Goal: Information Seeking & Learning: Learn about a topic

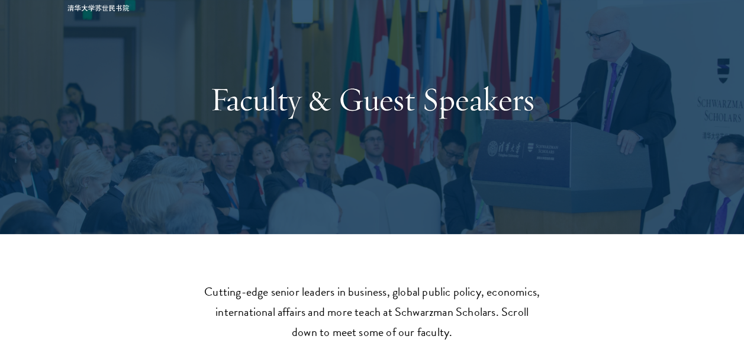
scroll to position [72, 0]
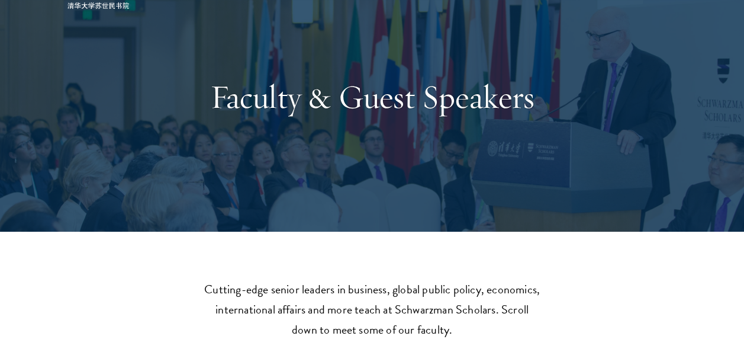
click at [397, 102] on h1 "Faculty & Guest Speakers" at bounding box center [372, 96] width 409 height 41
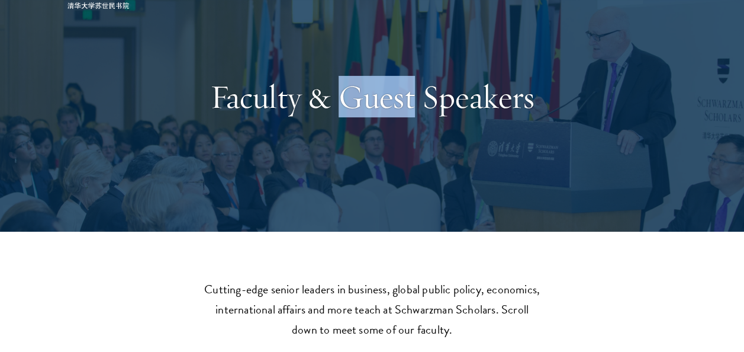
click at [397, 102] on h1 "Faculty & Guest Speakers" at bounding box center [372, 96] width 409 height 41
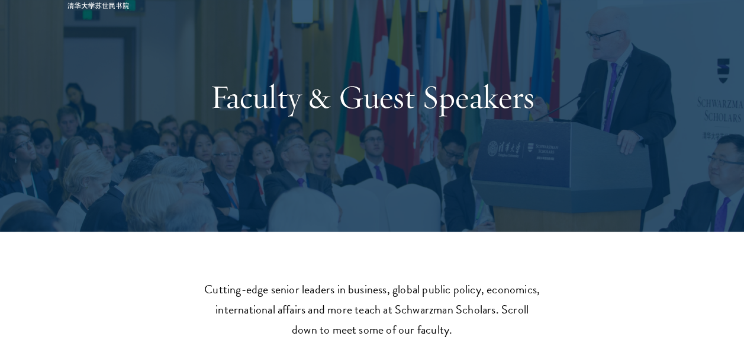
click at [352, 318] on p "Cutting-edge senior leaders in business, global public policy, economics, inter…" at bounding box center [373, 309] width 338 height 60
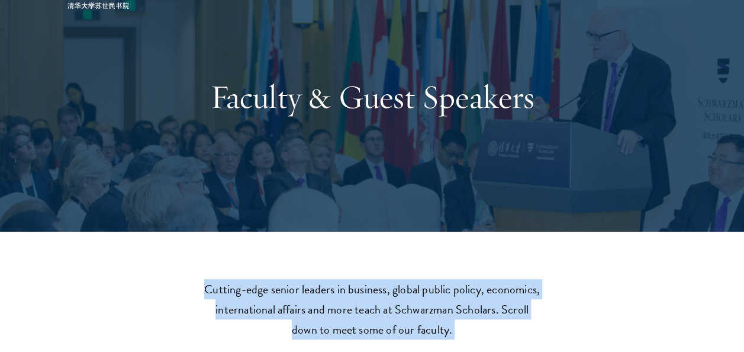
click at [352, 318] on p "Cutting-edge senior leaders in business, global public policy, economics, inter…" at bounding box center [373, 309] width 338 height 60
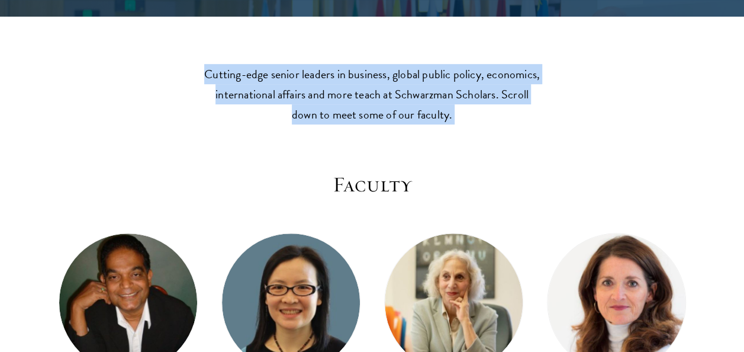
scroll to position [290, 0]
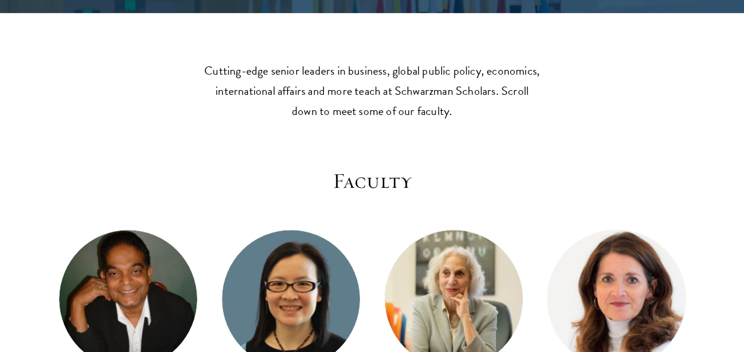
click at [384, 182] on h3 "Faculty" at bounding box center [373, 180] width 640 height 25
drag, startPoint x: 384, startPoint y: 182, endPoint x: 296, endPoint y: 90, distance: 127.3
click at [296, 90] on p "Cutting-edge senior leaders in business, global public policy, economics, inter…" at bounding box center [373, 90] width 338 height 60
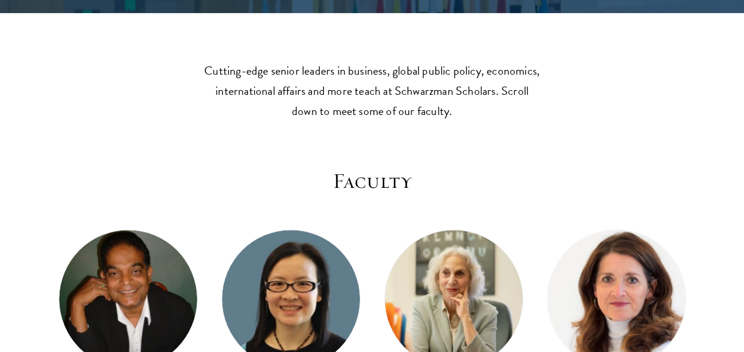
drag, startPoint x: 296, startPoint y: 90, endPoint x: 390, endPoint y: 166, distance: 120.8
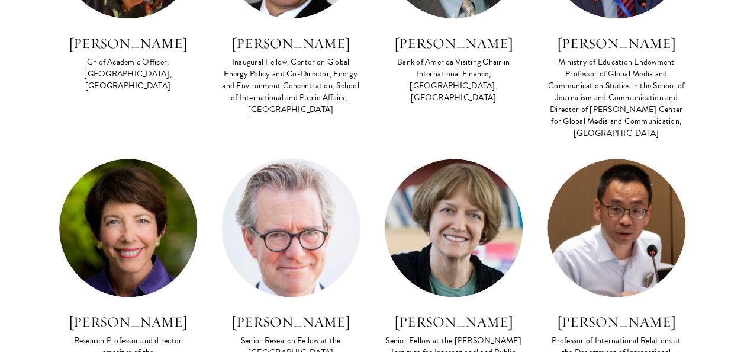
scroll to position [2624, 0]
